Goal: Information Seeking & Learning: Find specific fact

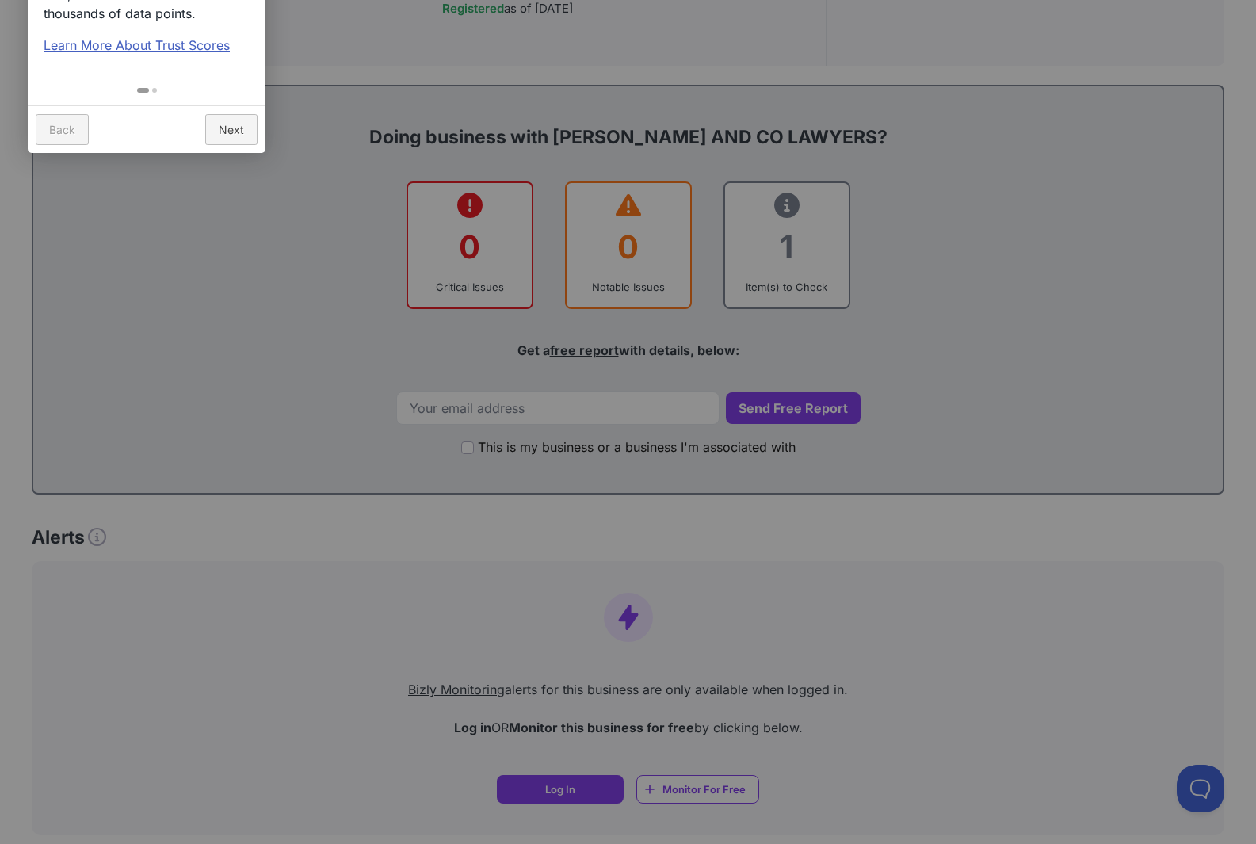
click at [798, 220] on div at bounding box center [628, 422] width 1256 height 844
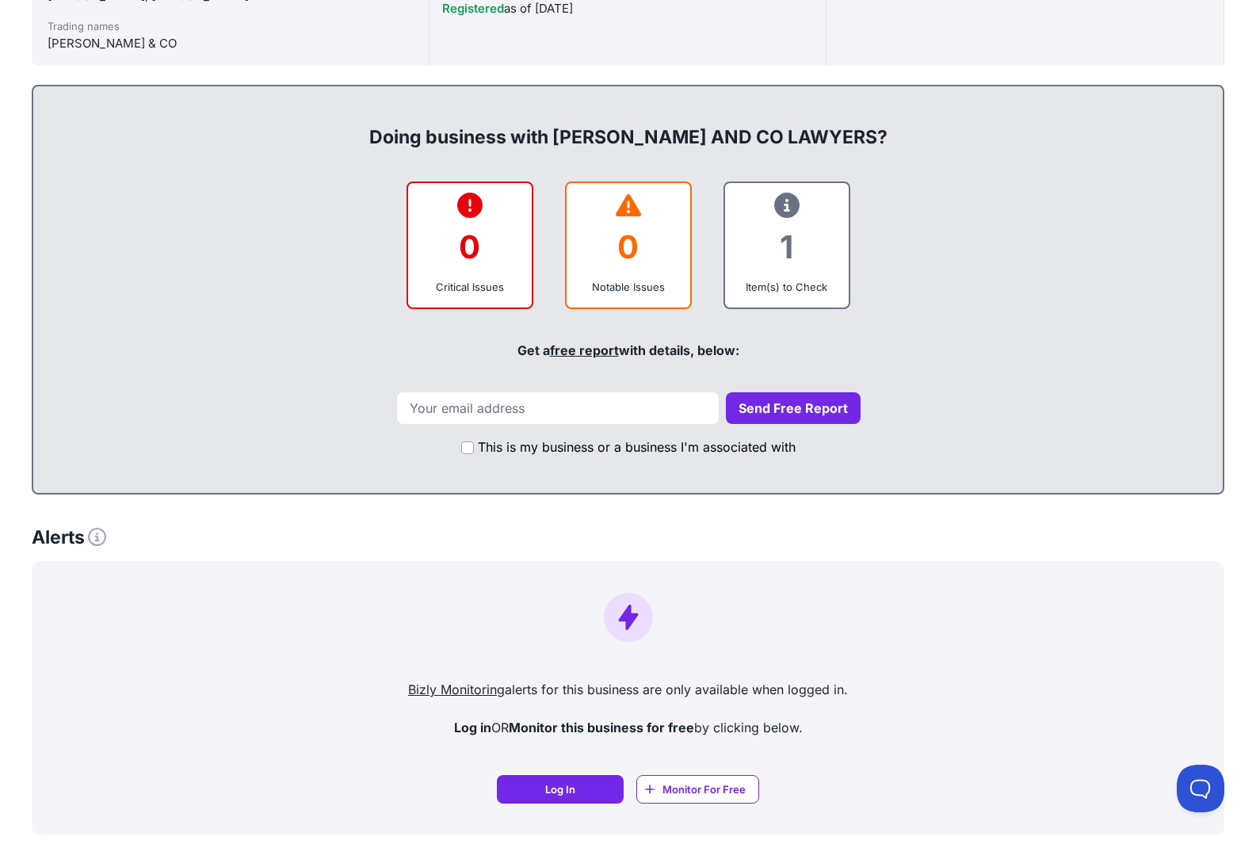
click at [781, 256] on div "1" at bounding box center [787, 247] width 98 height 64
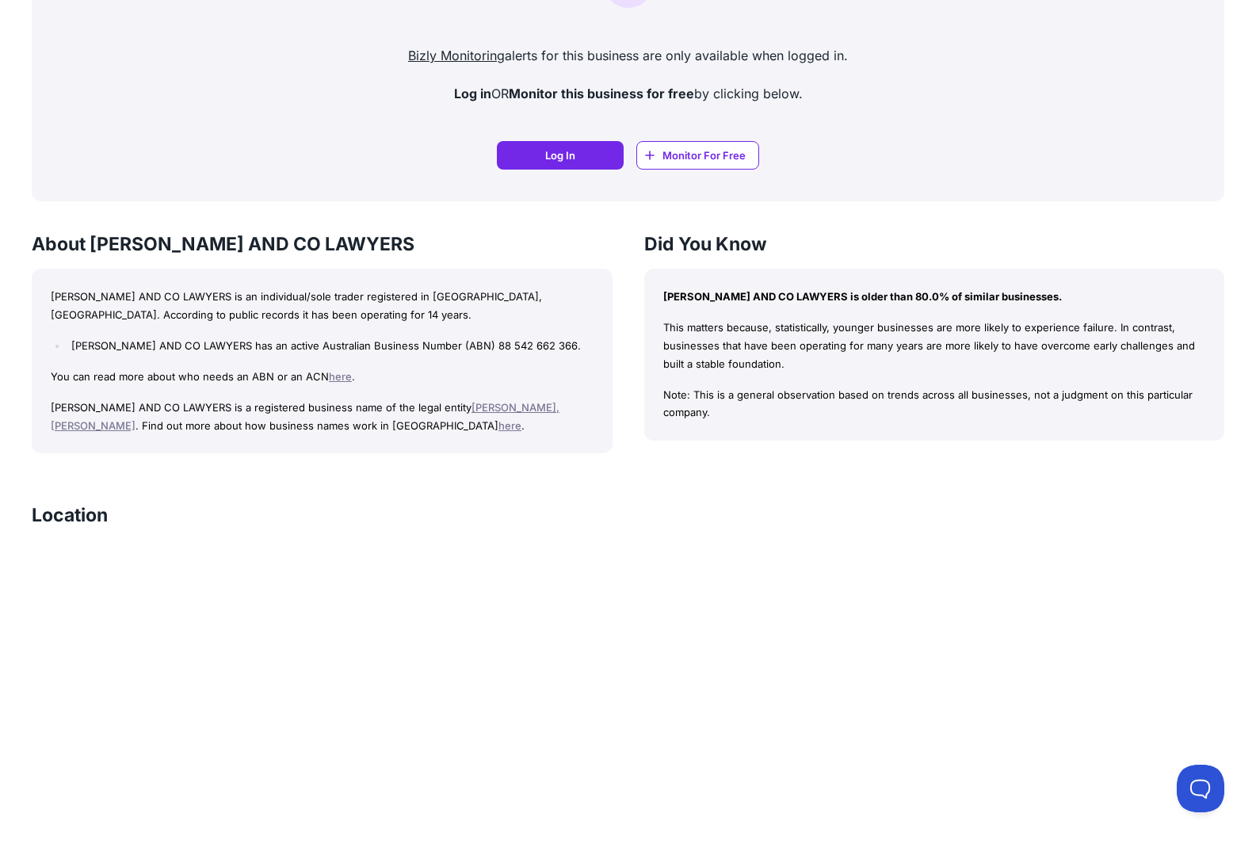
scroll to position [1189, 0]
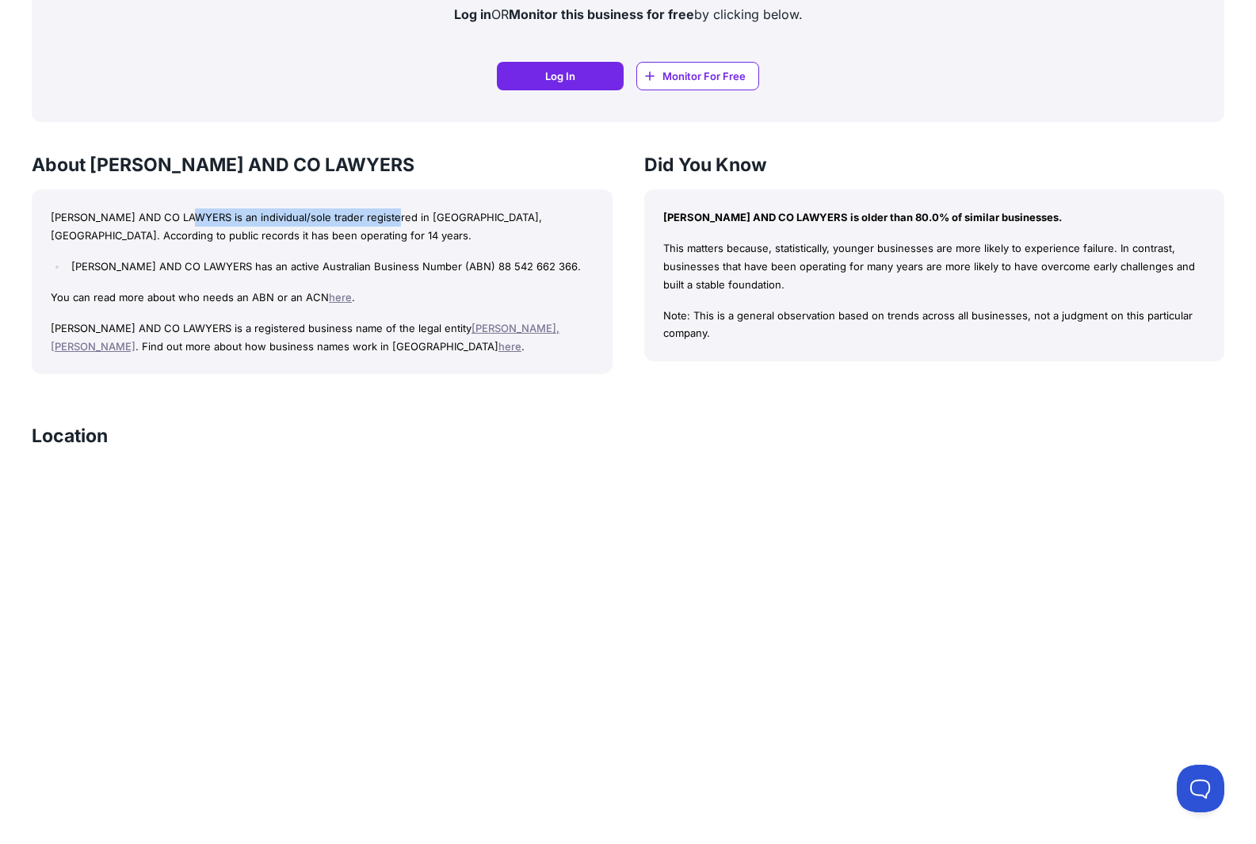
drag, startPoint x: 197, startPoint y: 214, endPoint x: 389, endPoint y: 217, distance: 191.8
click at [389, 217] on p "GLEESON AND CO LAWYERS is an individual/sole trader registered in VIC, Australi…" at bounding box center [322, 226] width 543 height 36
click at [501, 326] on link "[PERSON_NAME], [PERSON_NAME]" at bounding box center [305, 337] width 509 height 31
